Goal: Transaction & Acquisition: Download file/media

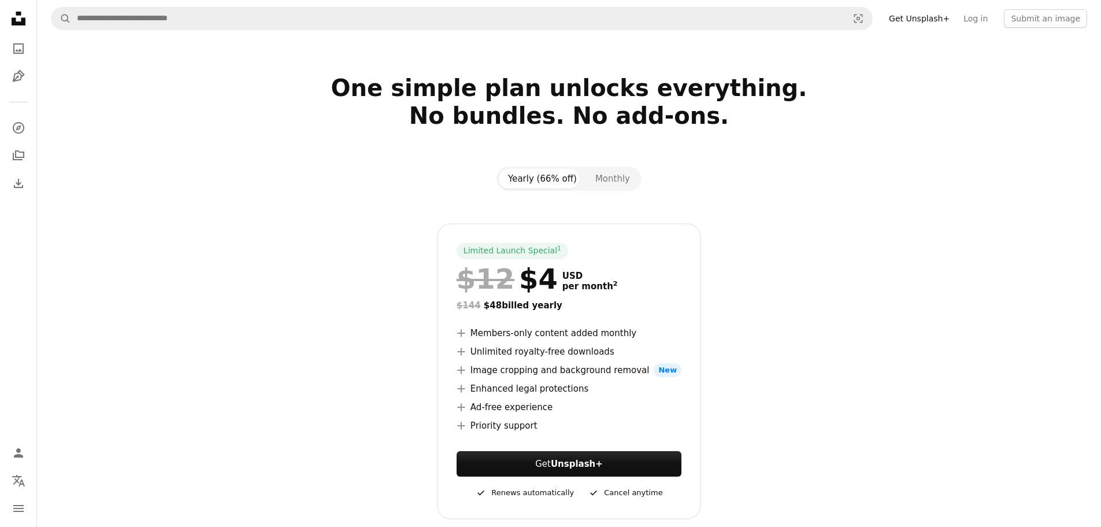
click at [12, 20] on icon at bounding box center [19, 19] width 14 height 14
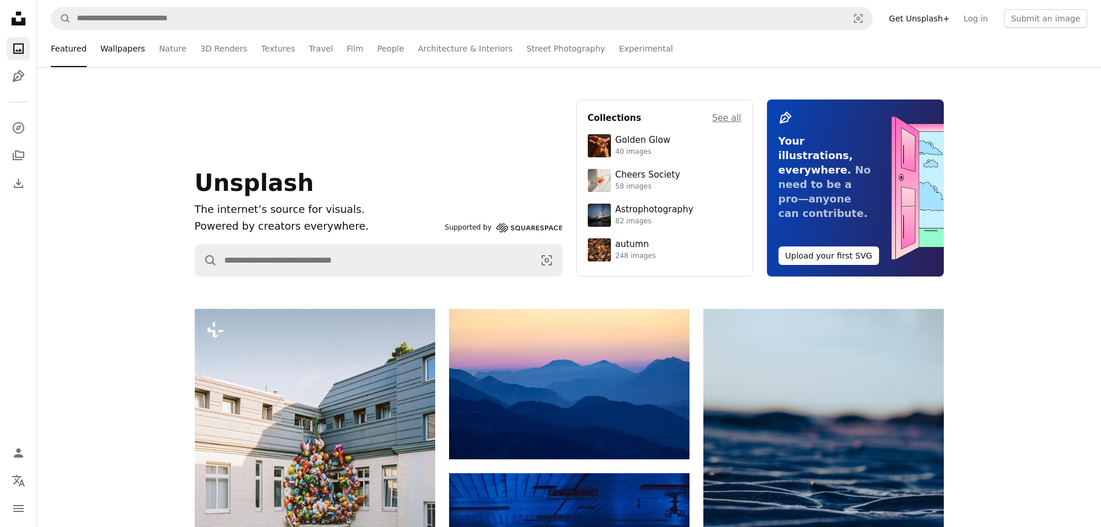
click at [136, 53] on link "Wallpapers" at bounding box center [123, 48] width 45 height 37
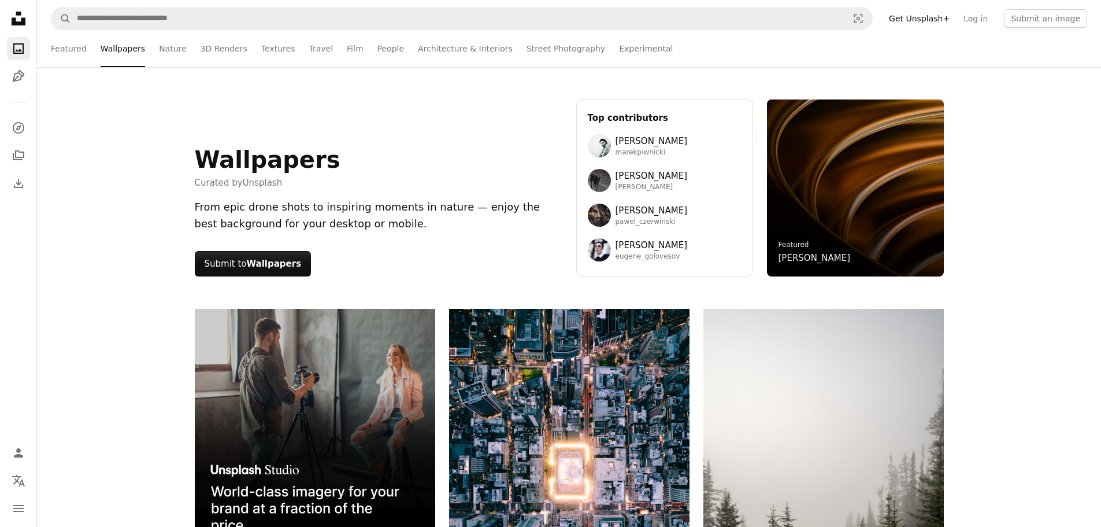
click at [809, 240] on link "Featured" at bounding box center [794, 244] width 31 height 8
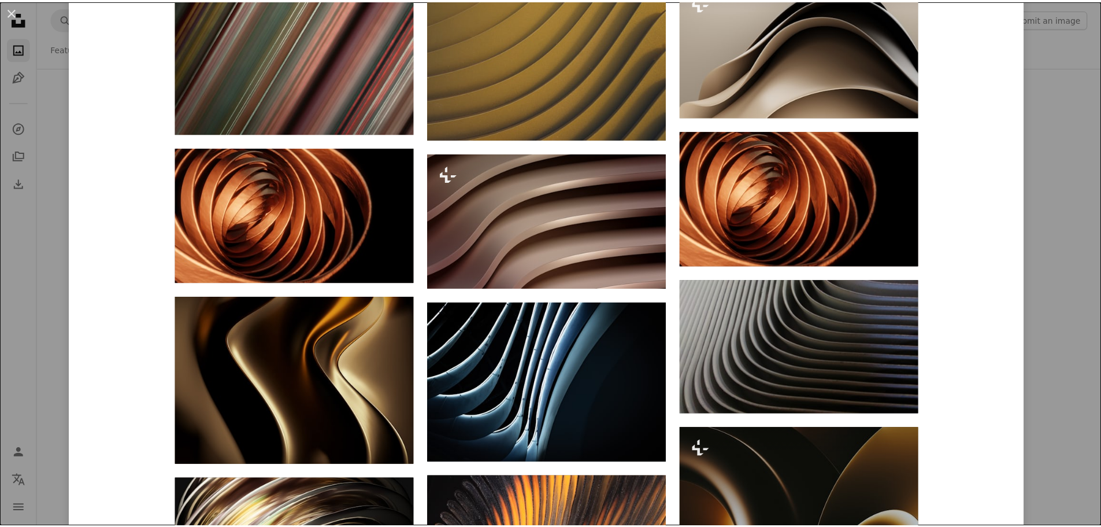
scroll to position [2729, 0]
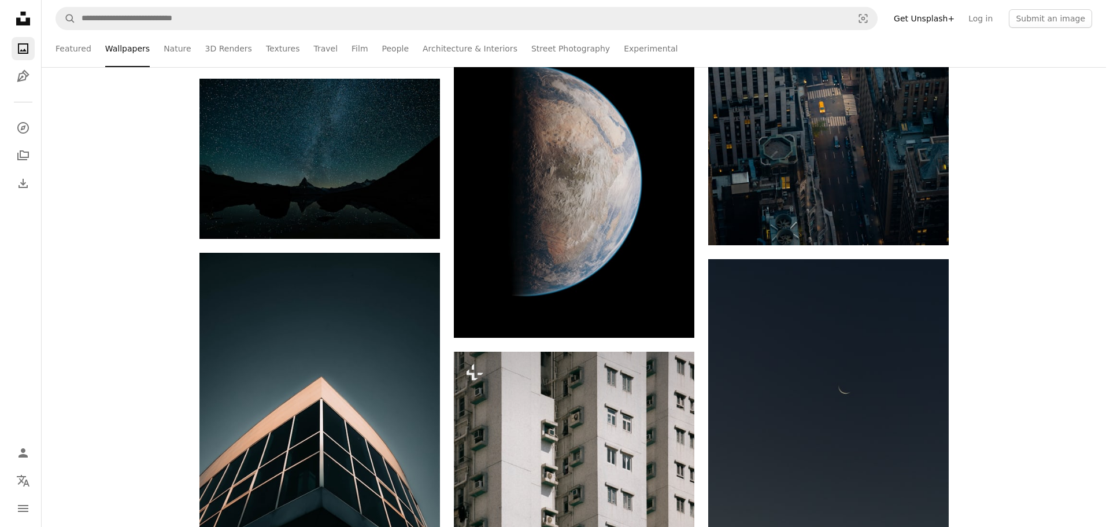
scroll to position [9306, 0]
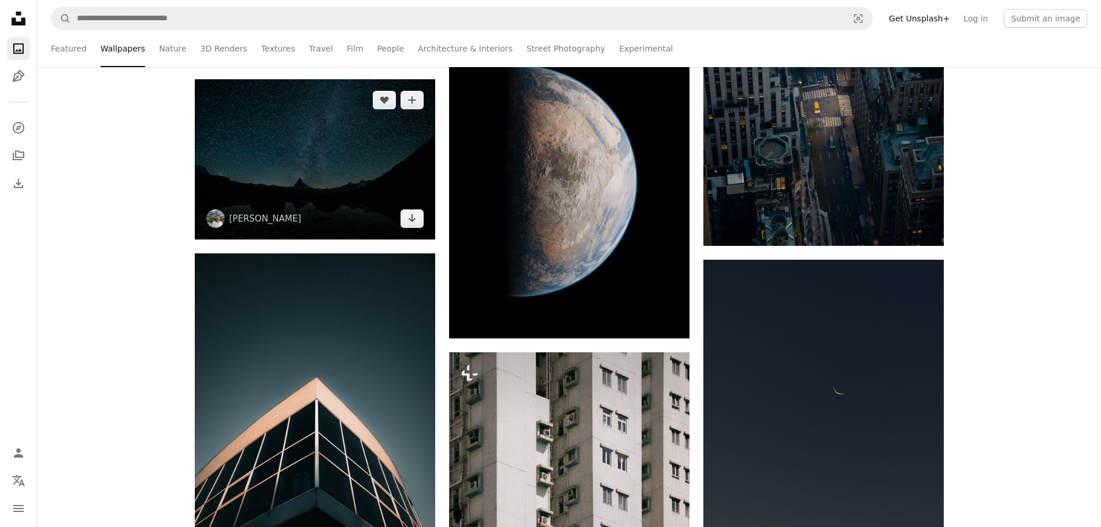
click at [260, 146] on img at bounding box center [315, 159] width 240 height 160
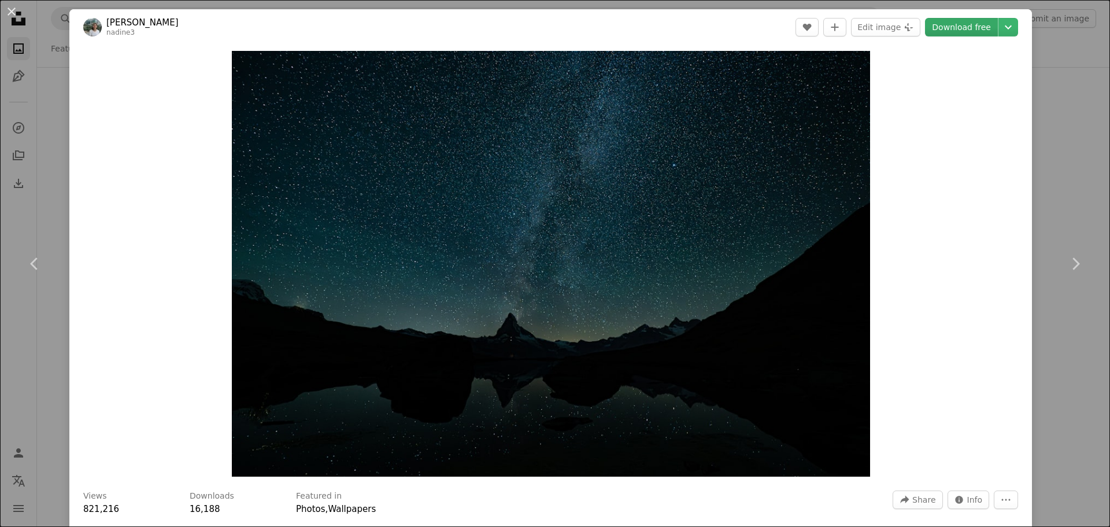
click at [970, 20] on link "Download free" at bounding box center [961, 27] width 73 height 18
